Goal: Task Accomplishment & Management: Use online tool/utility

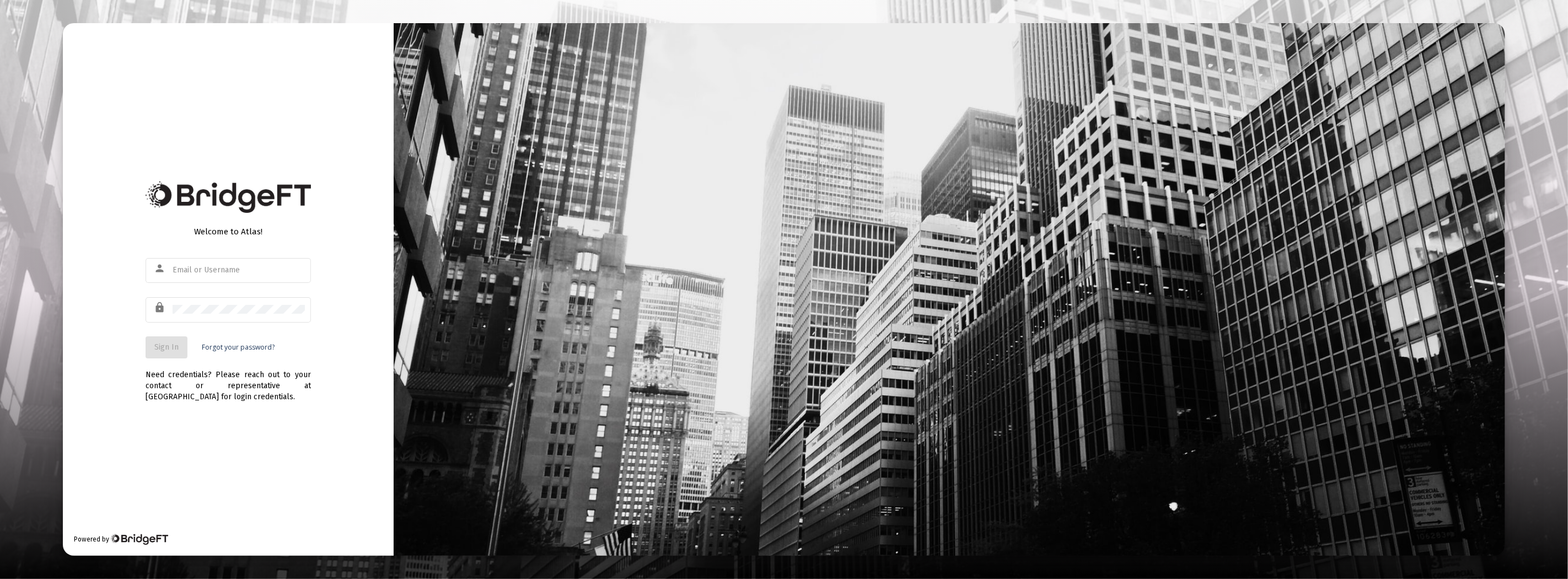
type input "[EMAIL_ADDRESS][DOMAIN_NAME]"
click at [1077, 280] on div at bounding box center [950, 289] width 1111 height 533
drag, startPoint x: 254, startPoint y: 317, endPoint x: 200, endPoint y: 331, distance: 55.8
click at [254, 317] on div at bounding box center [239, 309] width 132 height 27
click at [166, 348] on span "Sign In" at bounding box center [167, 346] width 24 height 9
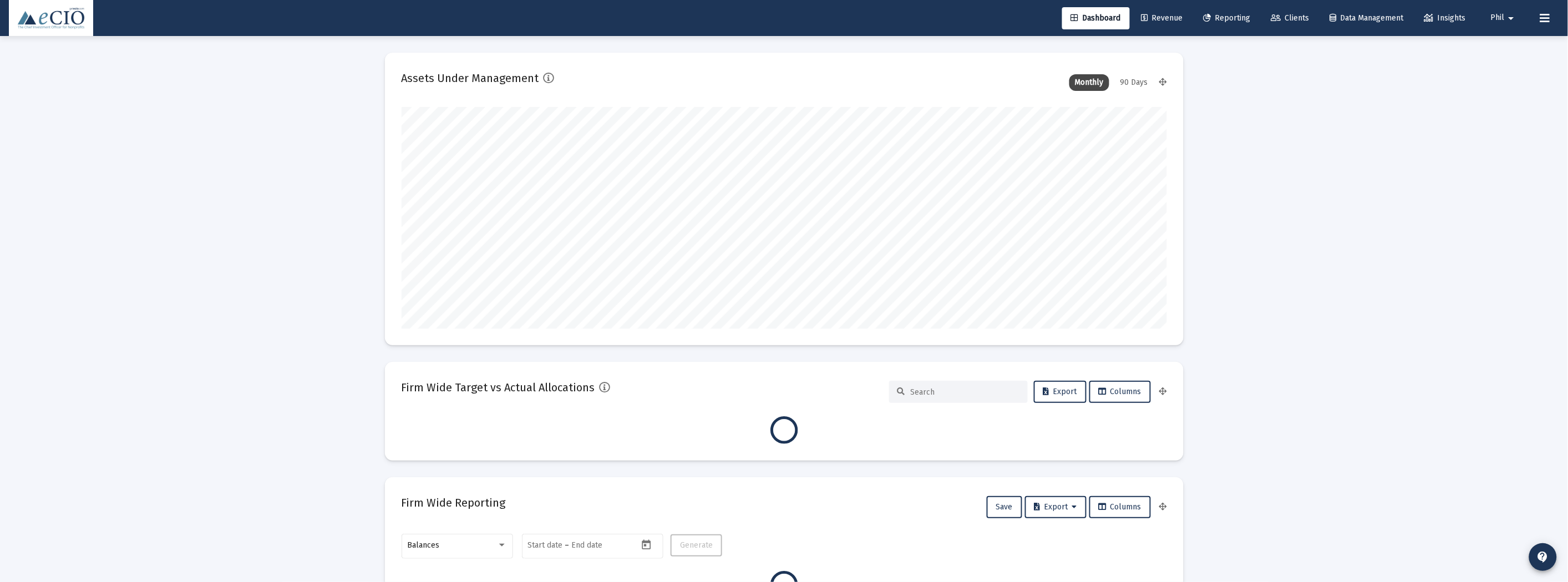
scroll to position [222, 765]
type input "[DATE]"
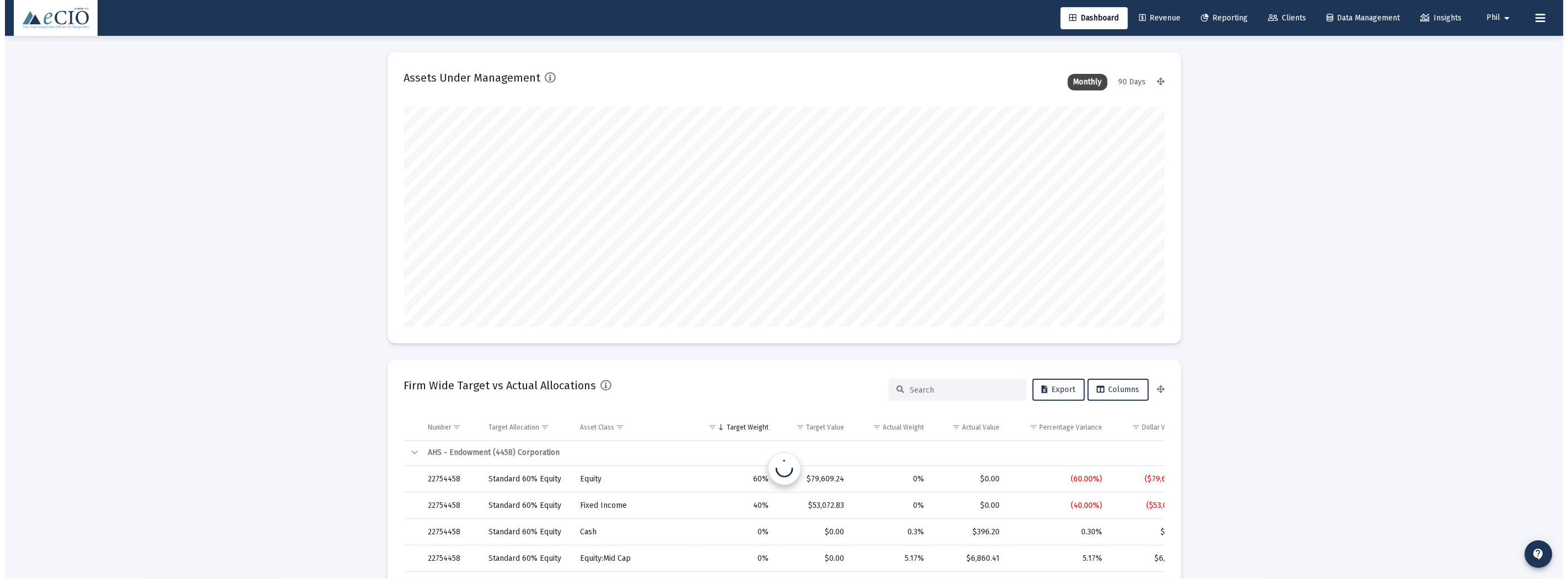
scroll to position [530, 0]
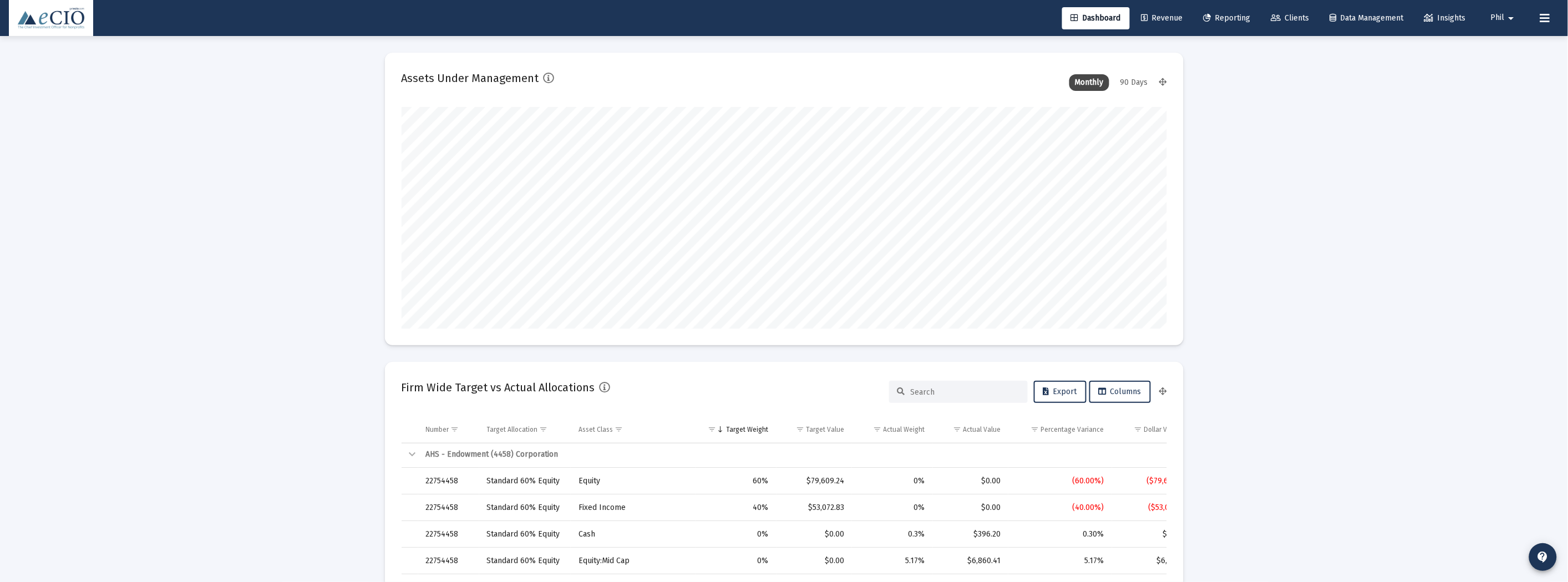
click at [1228, 20] on span "Reporting" at bounding box center [1227, 18] width 47 height 9
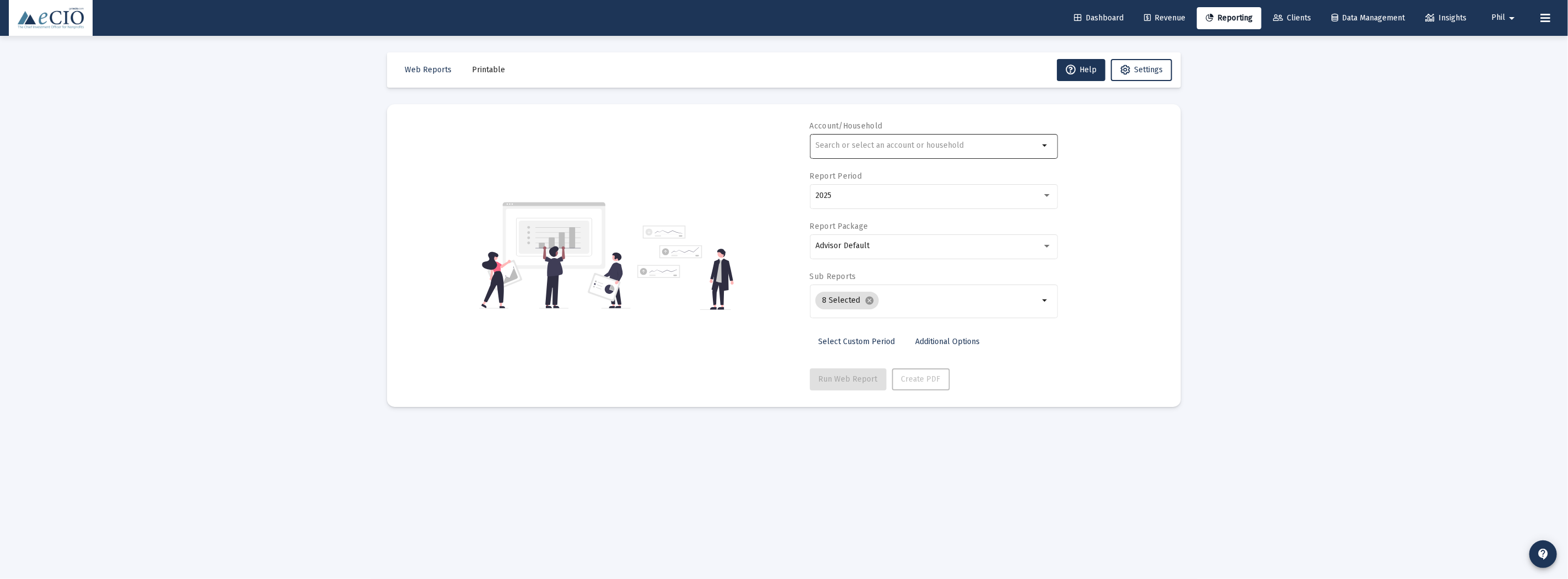
click at [863, 142] on input "text" at bounding box center [927, 146] width 223 height 9
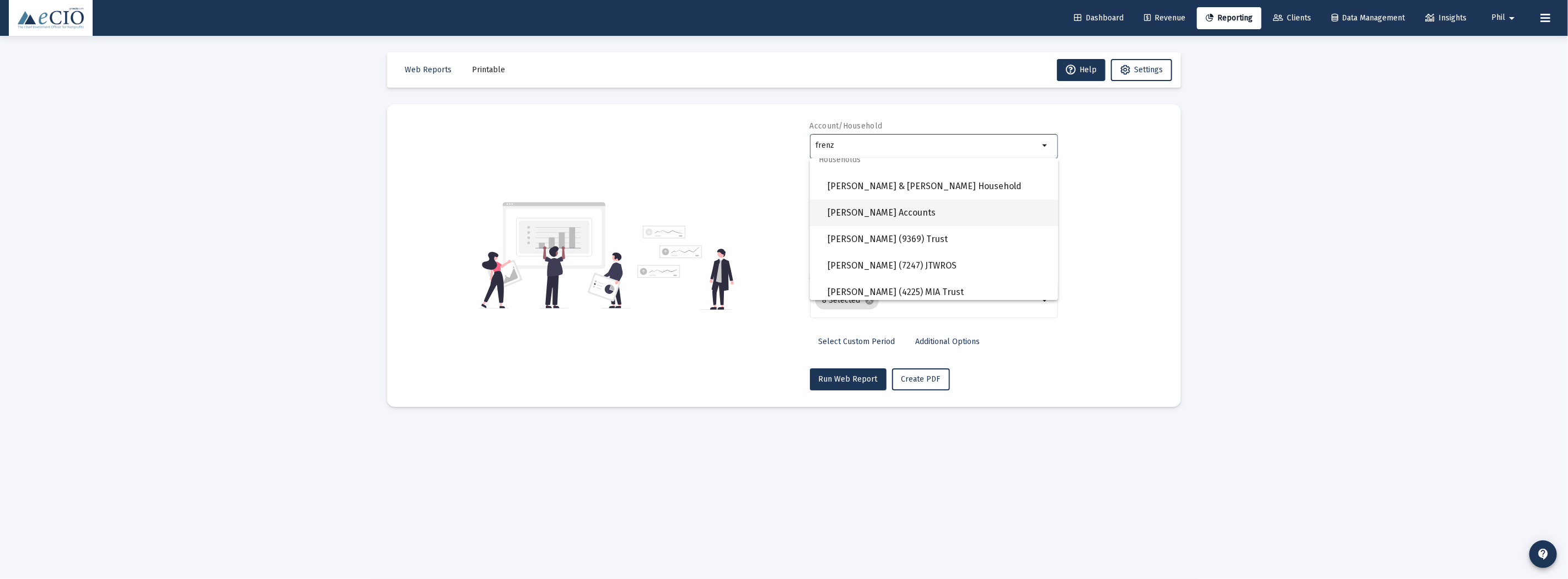
scroll to position [326, 0]
click at [970, 282] on span "[PERSON_NAME] (4225) MIA Trust" at bounding box center [939, 286] width 222 height 26
type input "[PERSON_NAME] (4225) MIA Trust"
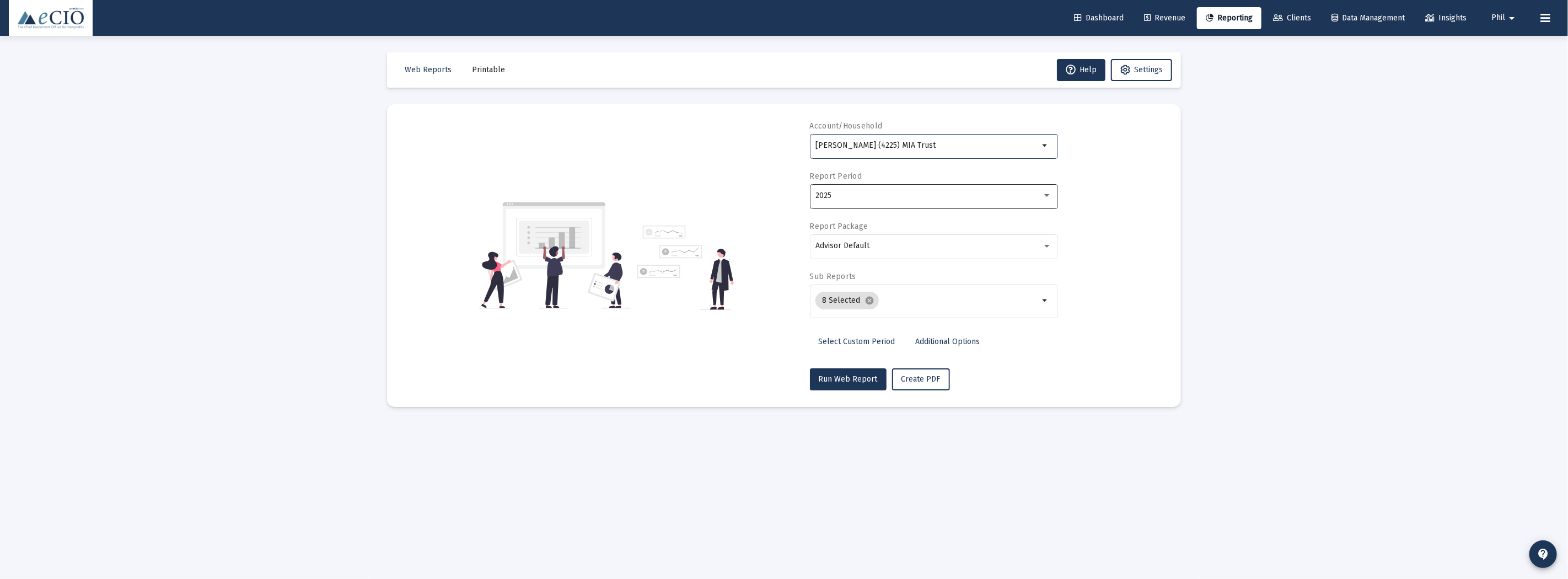
click at [922, 189] on div "2025" at bounding box center [934, 195] width 237 height 27
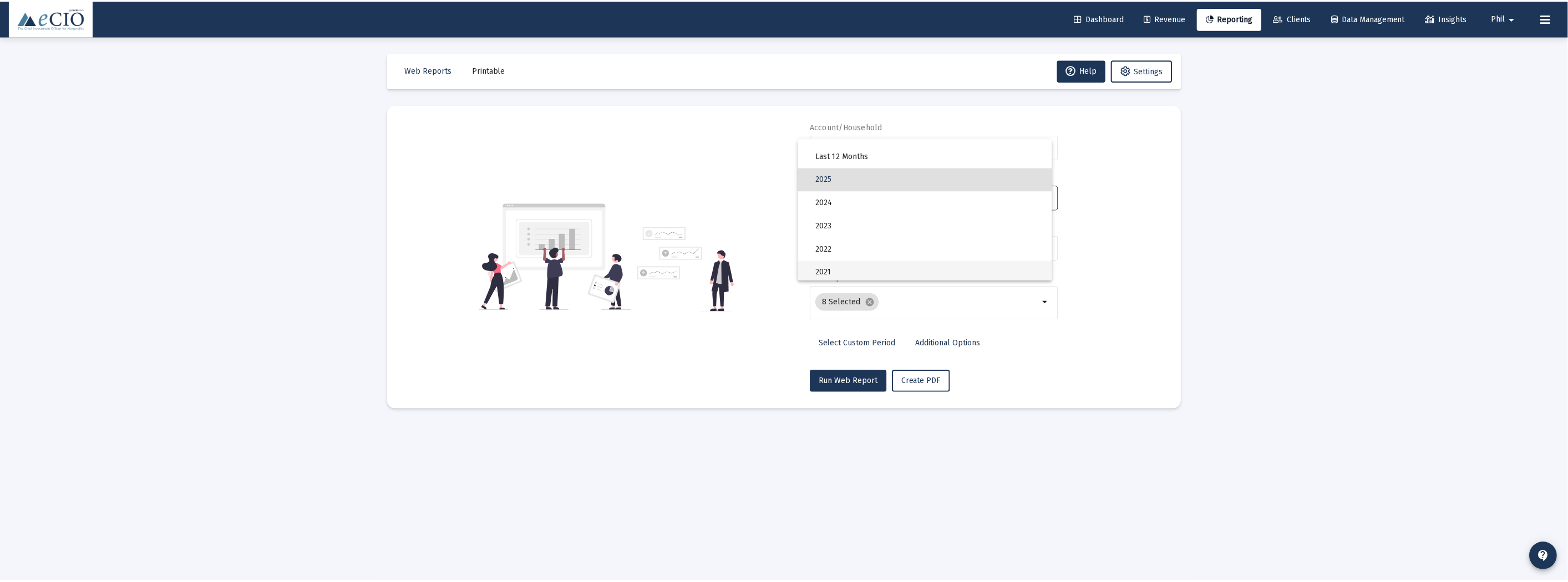
scroll to position [0, 0]
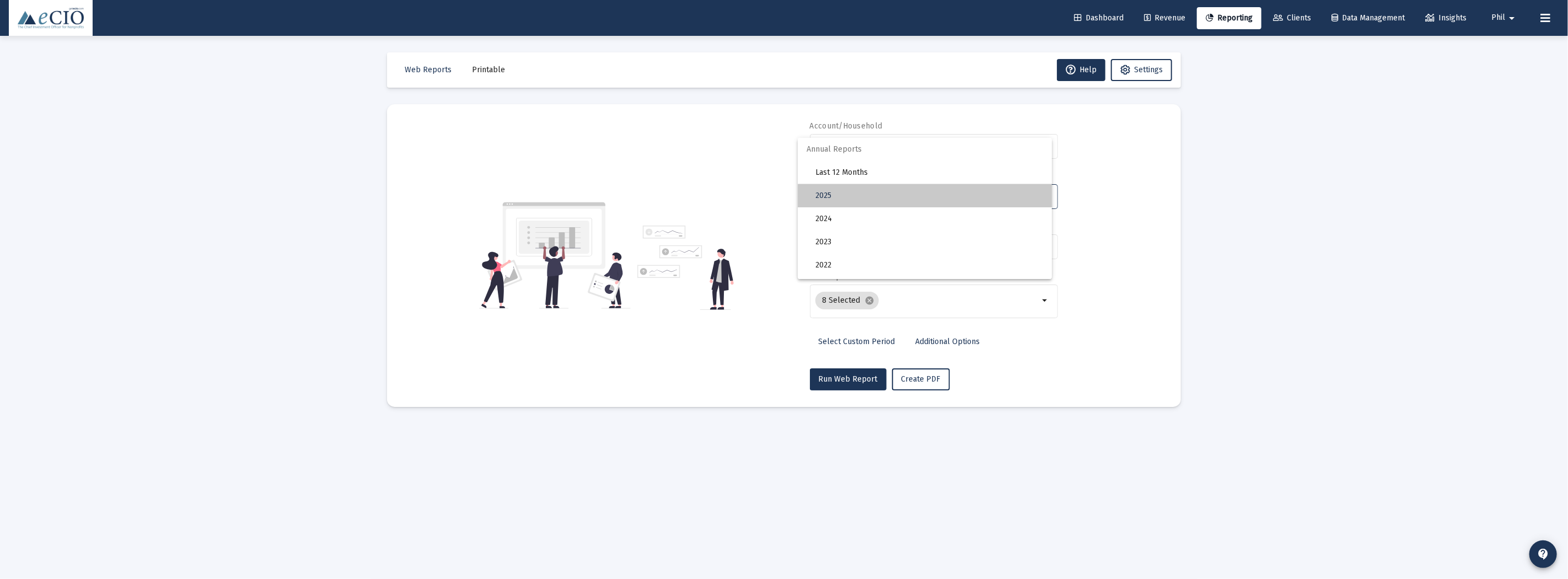
click at [939, 197] on span "2025" at bounding box center [929, 196] width 228 height 23
click at [847, 376] on span "Run Web Report" at bounding box center [848, 379] width 59 height 9
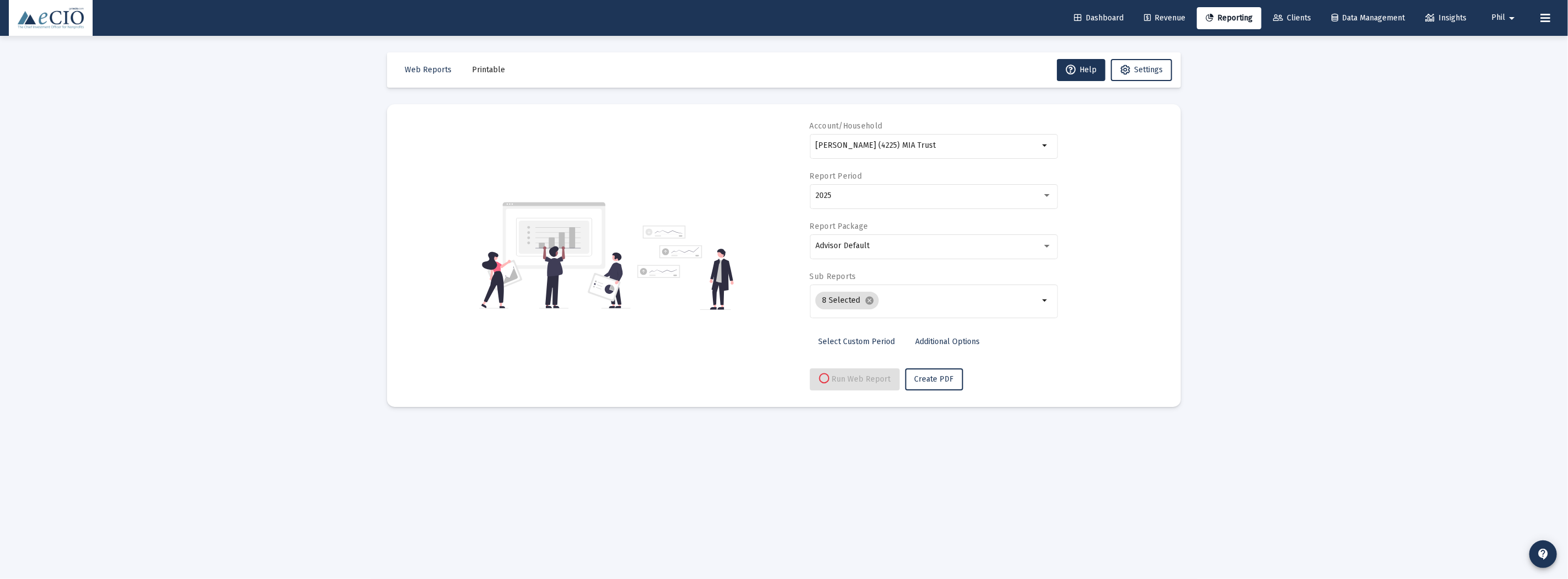
select select "View all"
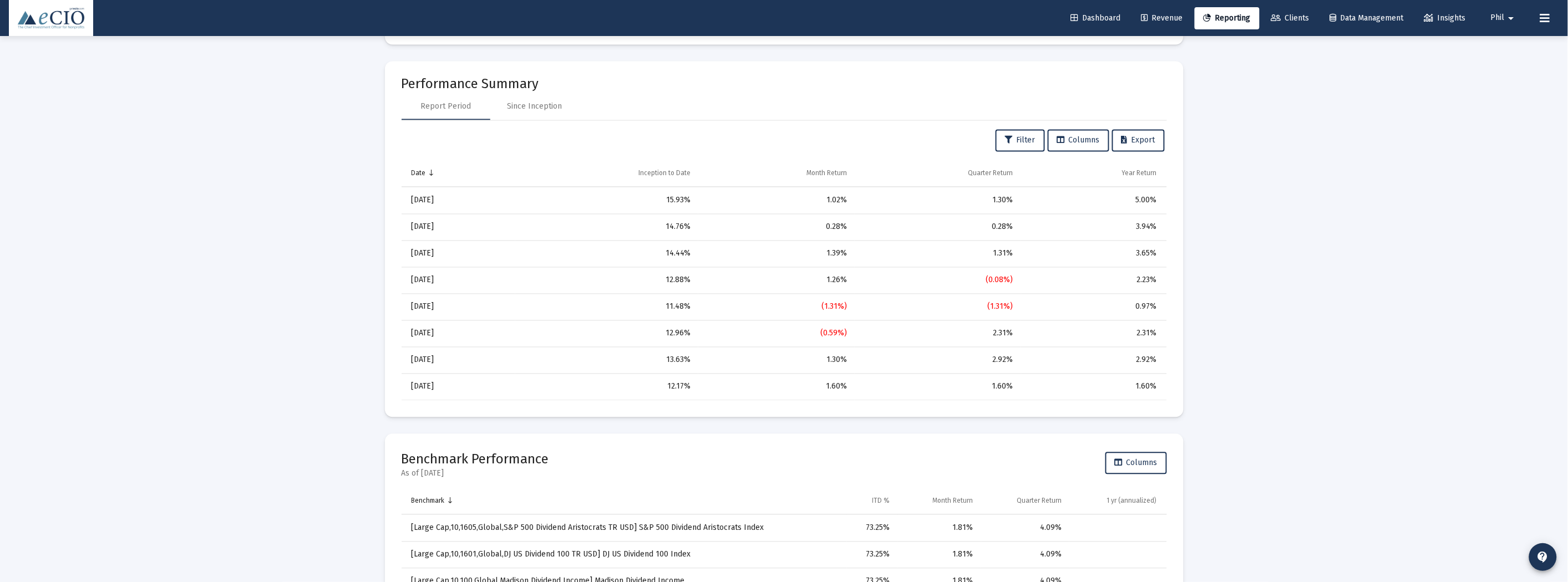
scroll to position [923, 0]
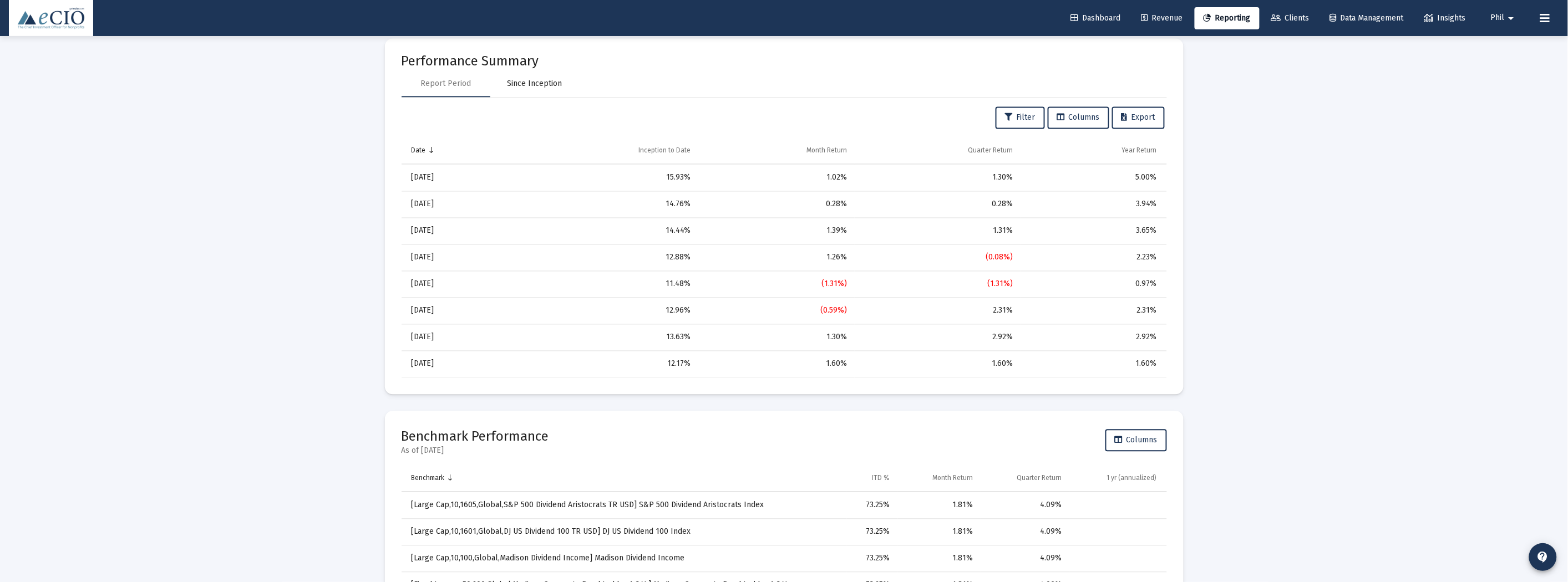
click at [544, 82] on div "Since Inception" at bounding box center [535, 84] width 55 height 11
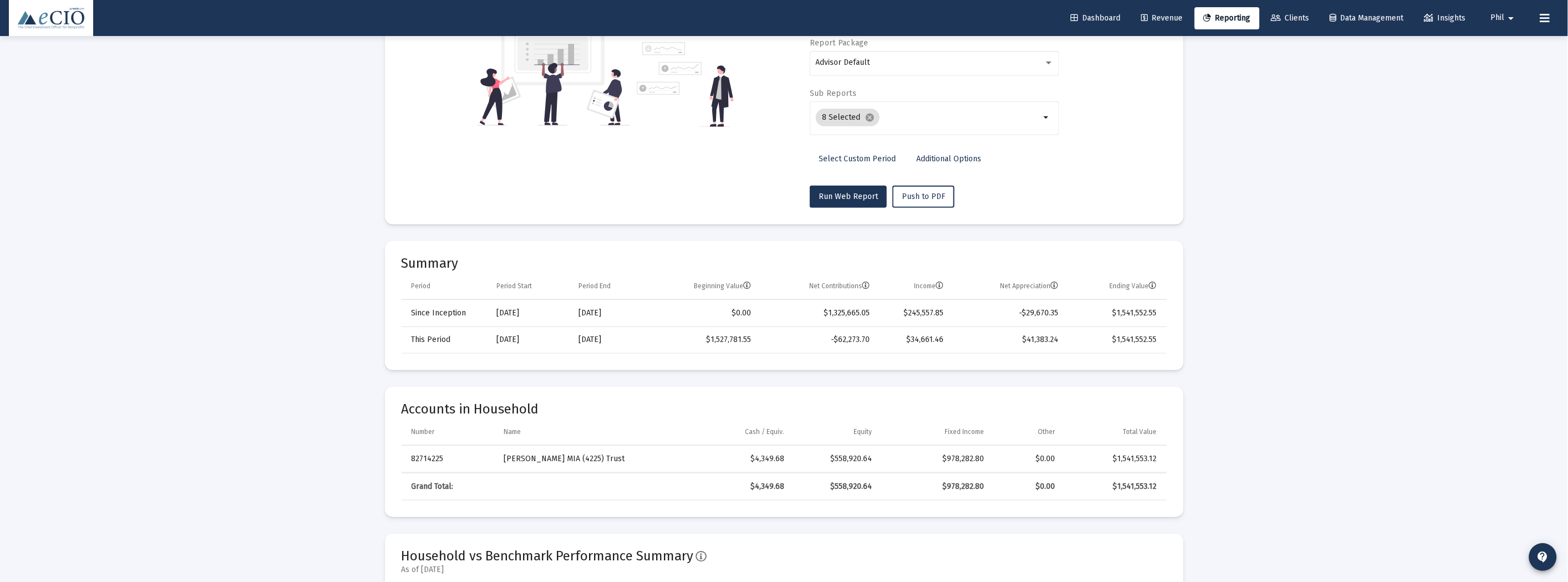
scroll to position [0, 0]
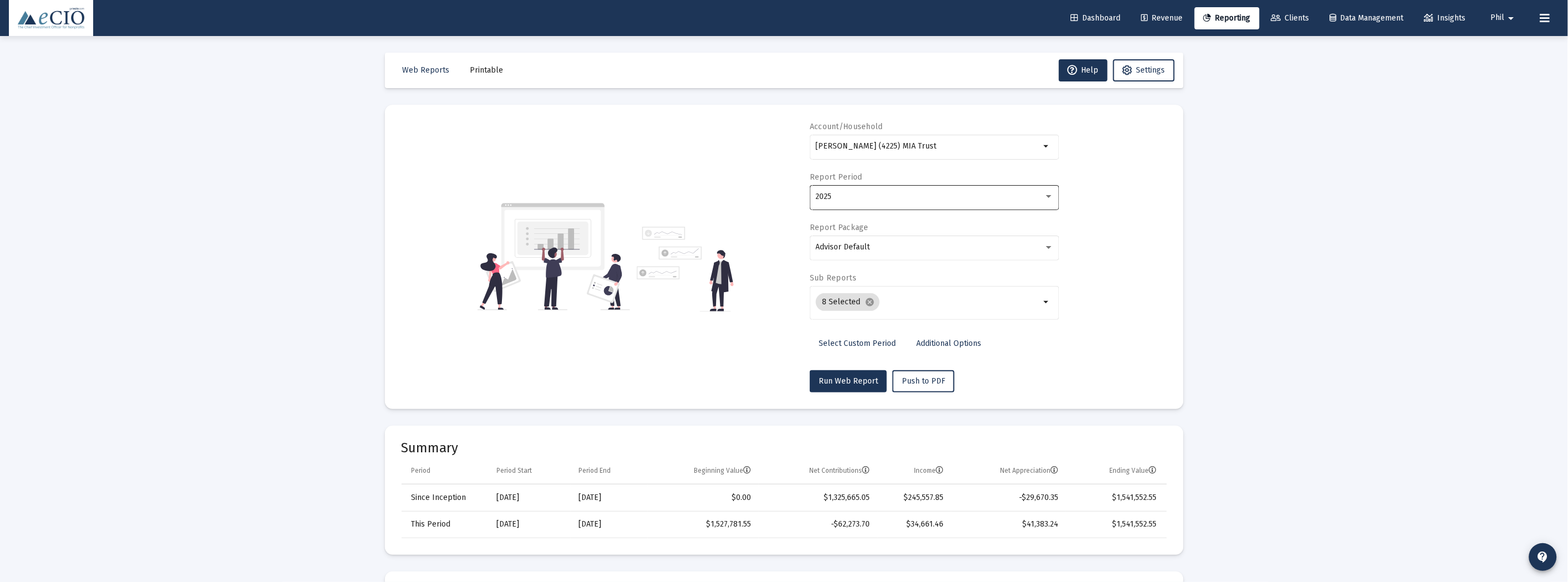
click at [885, 190] on div "2025" at bounding box center [934, 196] width 238 height 27
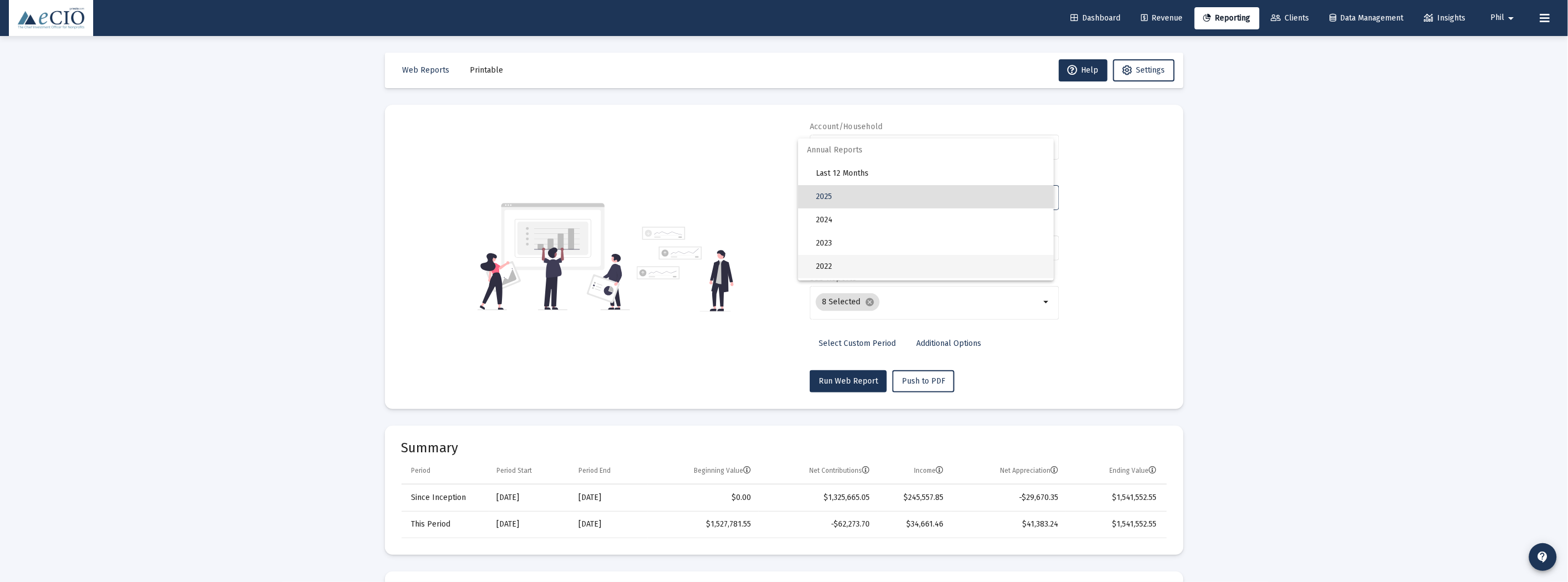
scroll to position [62, 0]
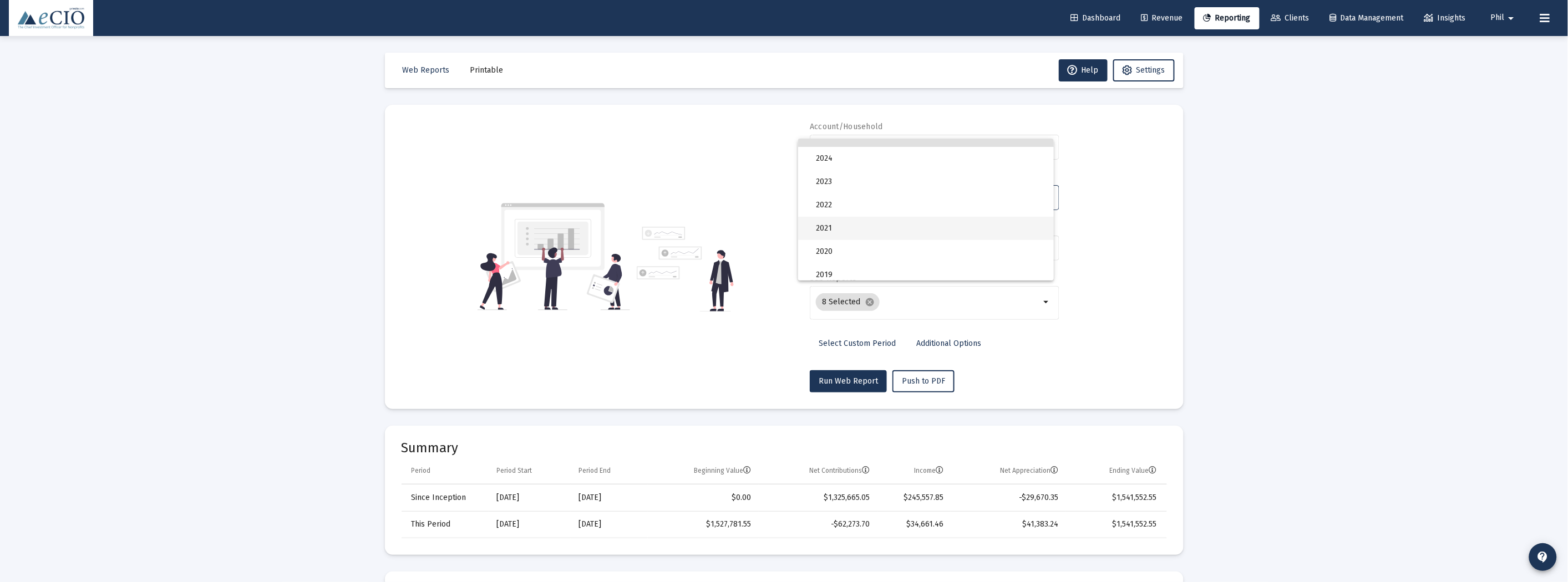
click at [923, 226] on span "2021" at bounding box center [930, 228] width 229 height 23
click at [851, 381] on span "Run Web Report" at bounding box center [848, 381] width 59 height 9
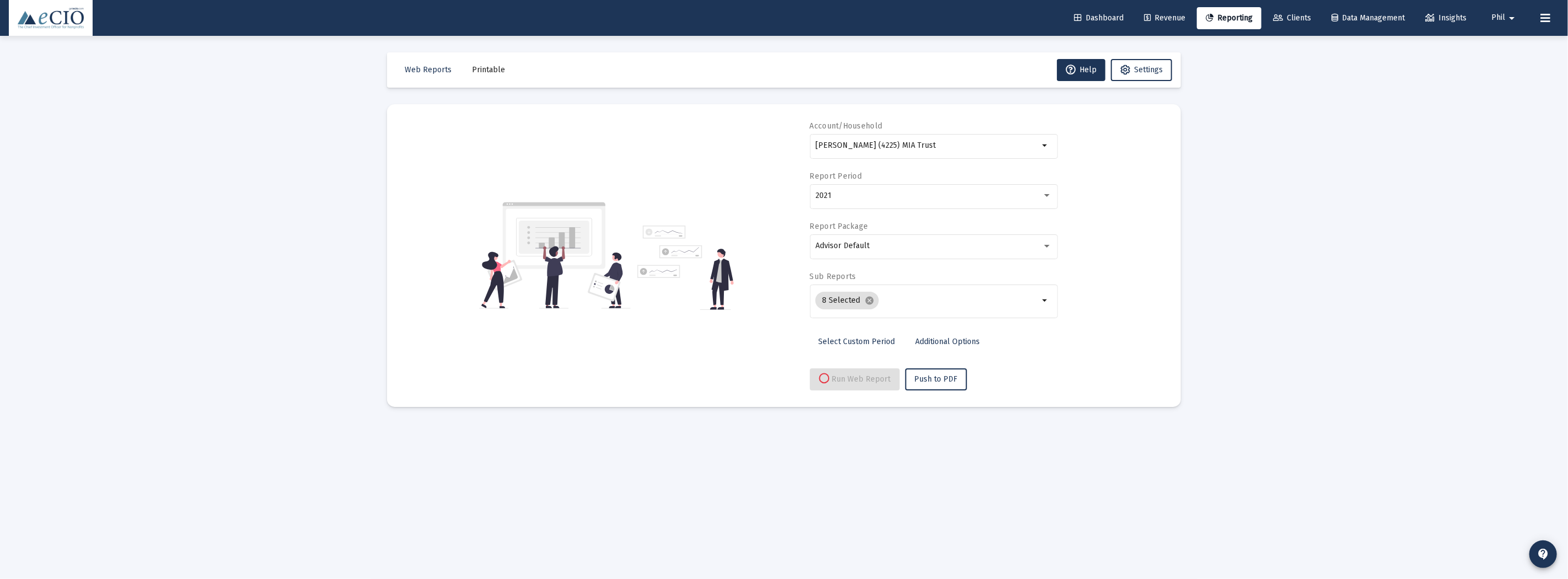
select select "View all"
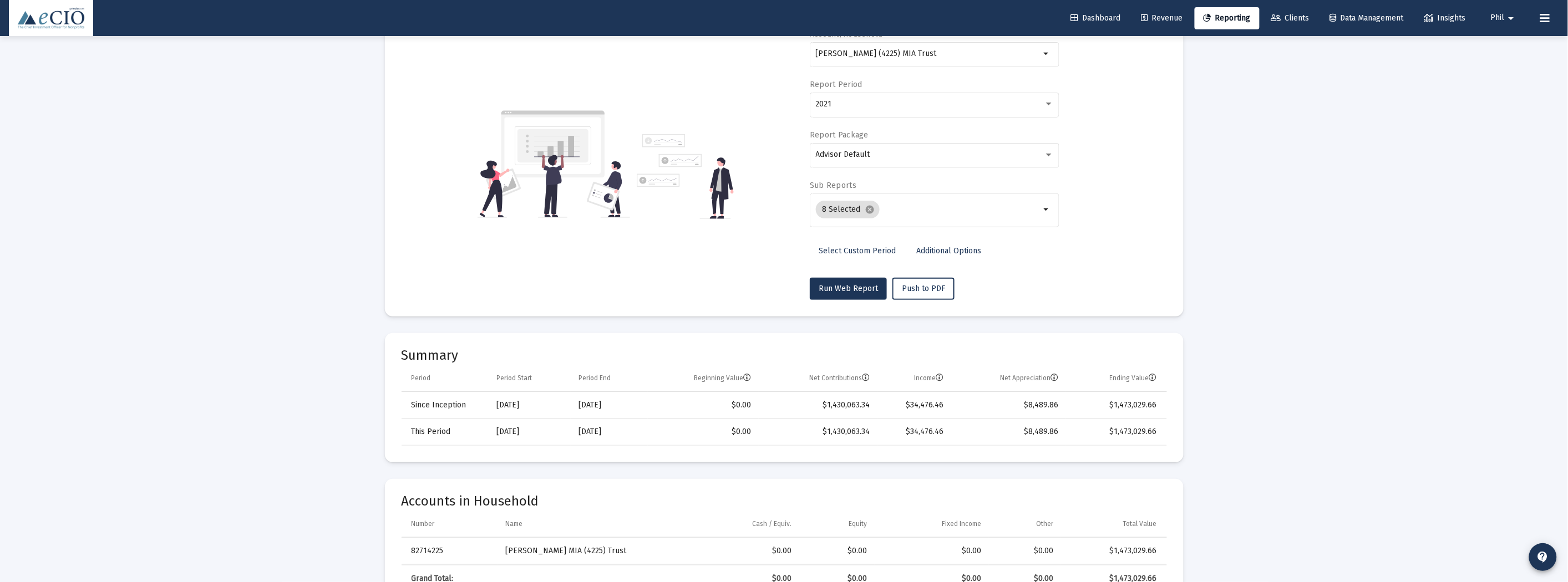
scroll to position [123, 0]
